Goal: Find specific page/section: Find specific page/section

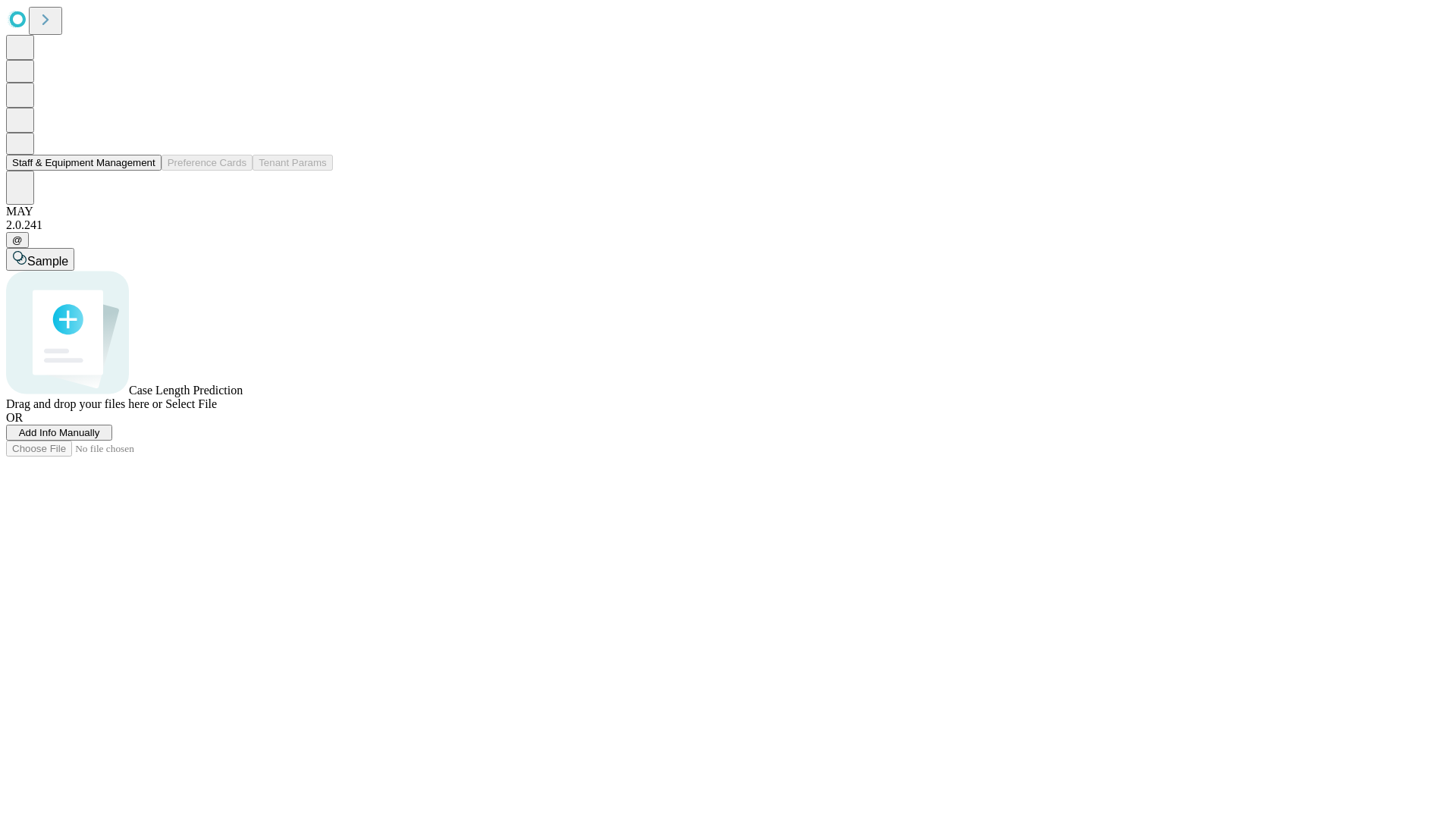
click at [145, 171] on button "Staff & Equipment Management" at bounding box center [83, 163] width 155 height 16
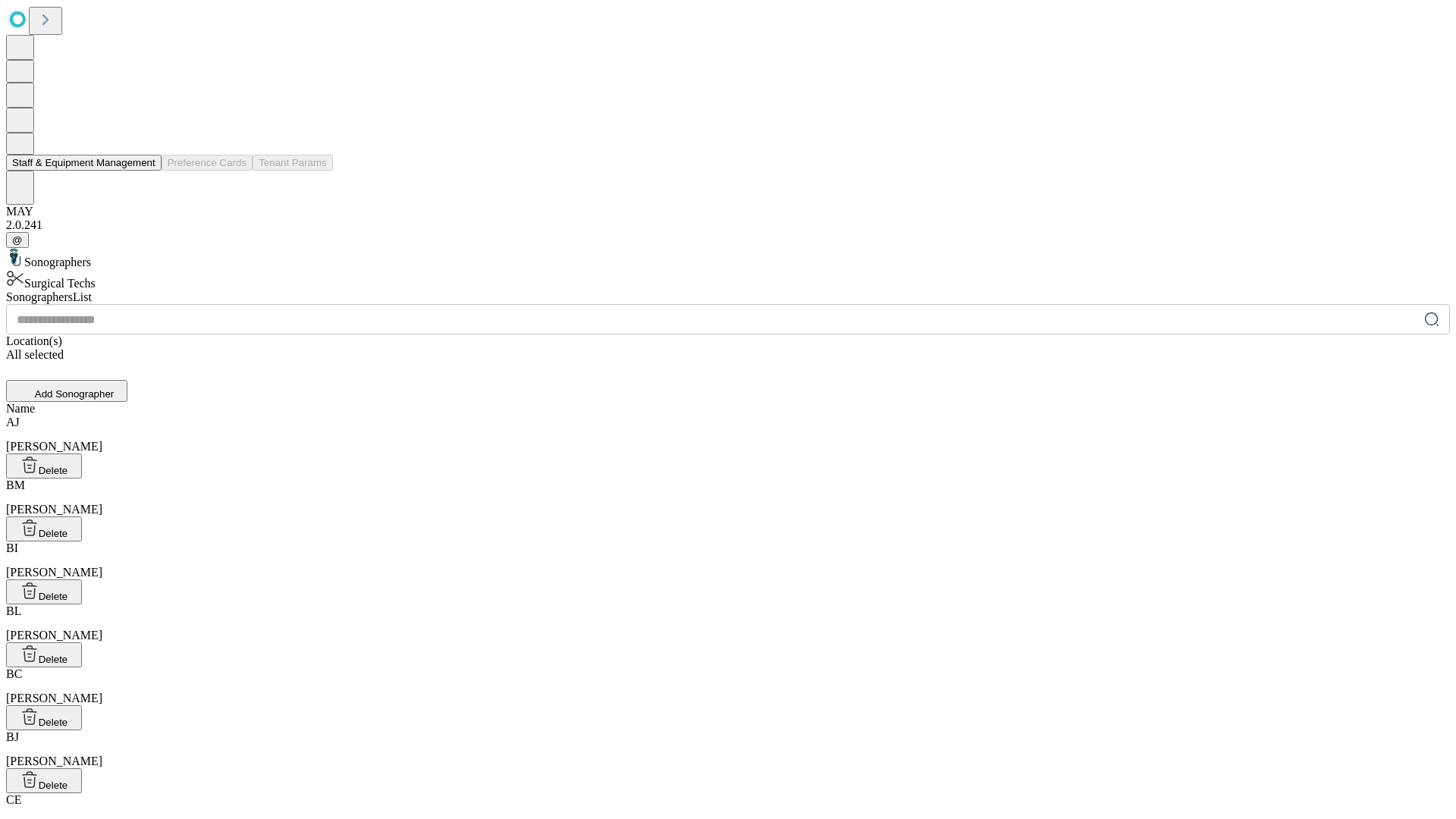
click at [145, 171] on button "Staff & Equipment Management" at bounding box center [83, 163] width 155 height 16
